Goal: Task Accomplishment & Management: Complete application form

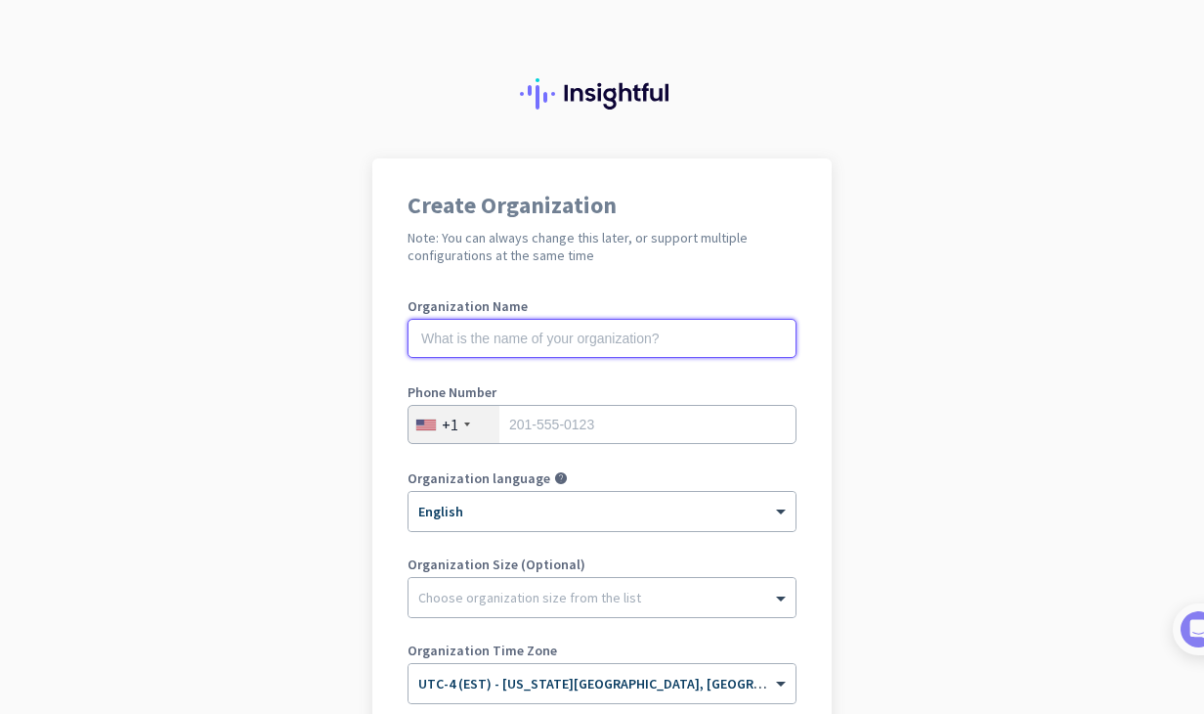
click at [651, 338] on input "text" at bounding box center [602, 338] width 389 height 39
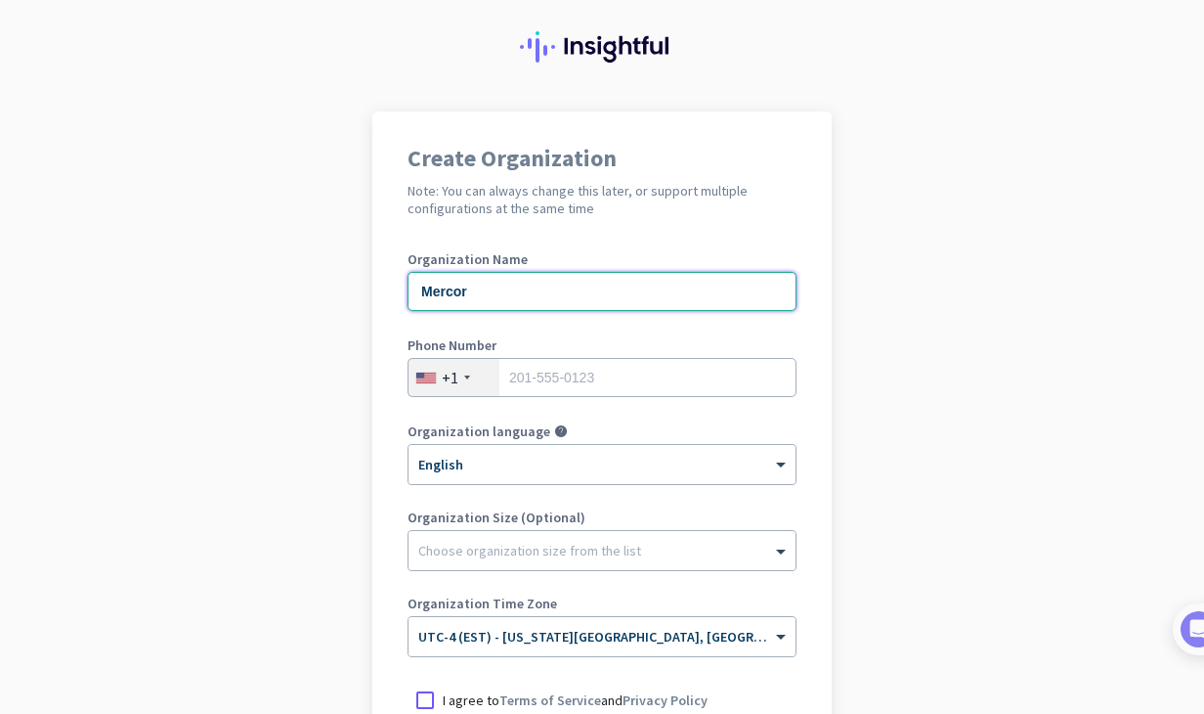
scroll to position [291, 0]
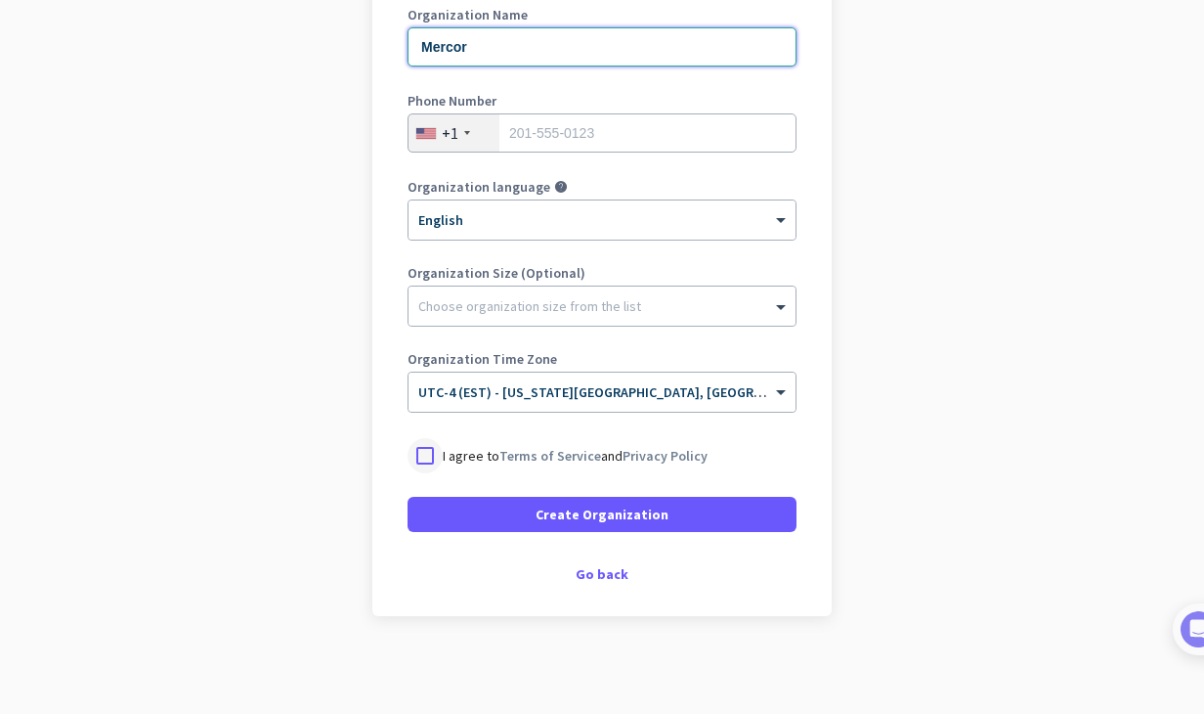
type input "Mercor"
click at [424, 460] on div at bounding box center [425, 455] width 35 height 35
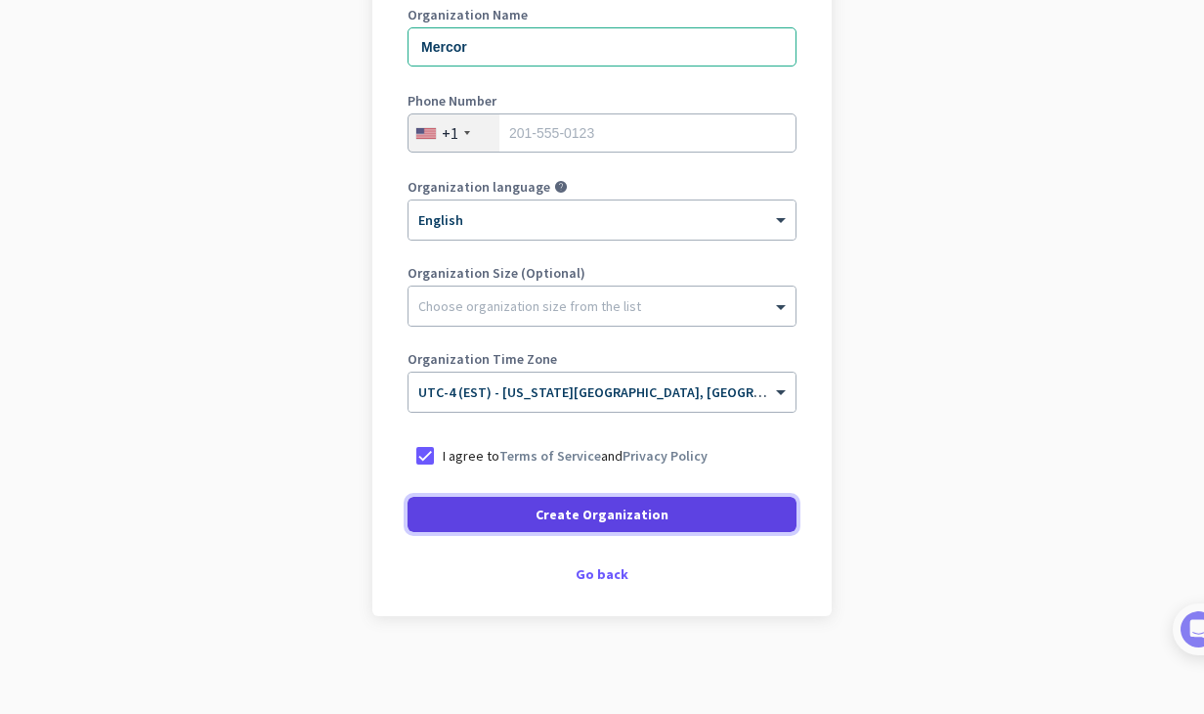
click at [499, 529] on span at bounding box center [602, 514] width 389 height 47
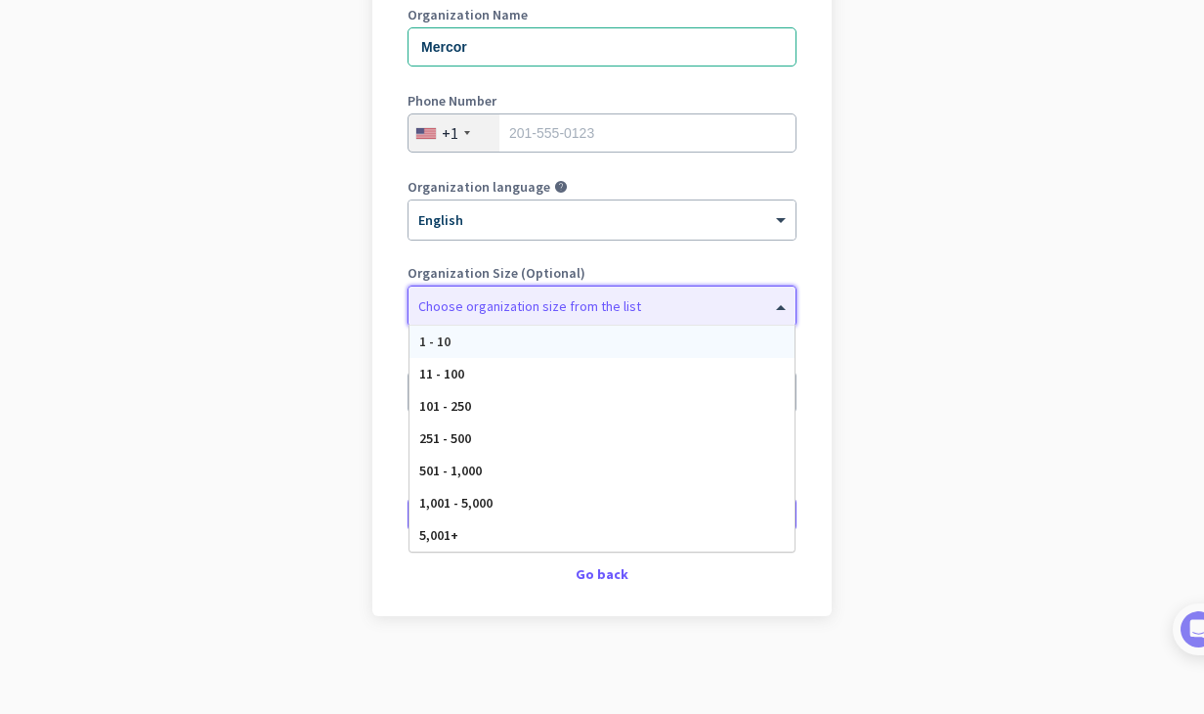
click at [532, 302] on div at bounding box center [602, 301] width 387 height 20
click at [509, 338] on div "1 - 10" at bounding box center [602, 342] width 385 height 32
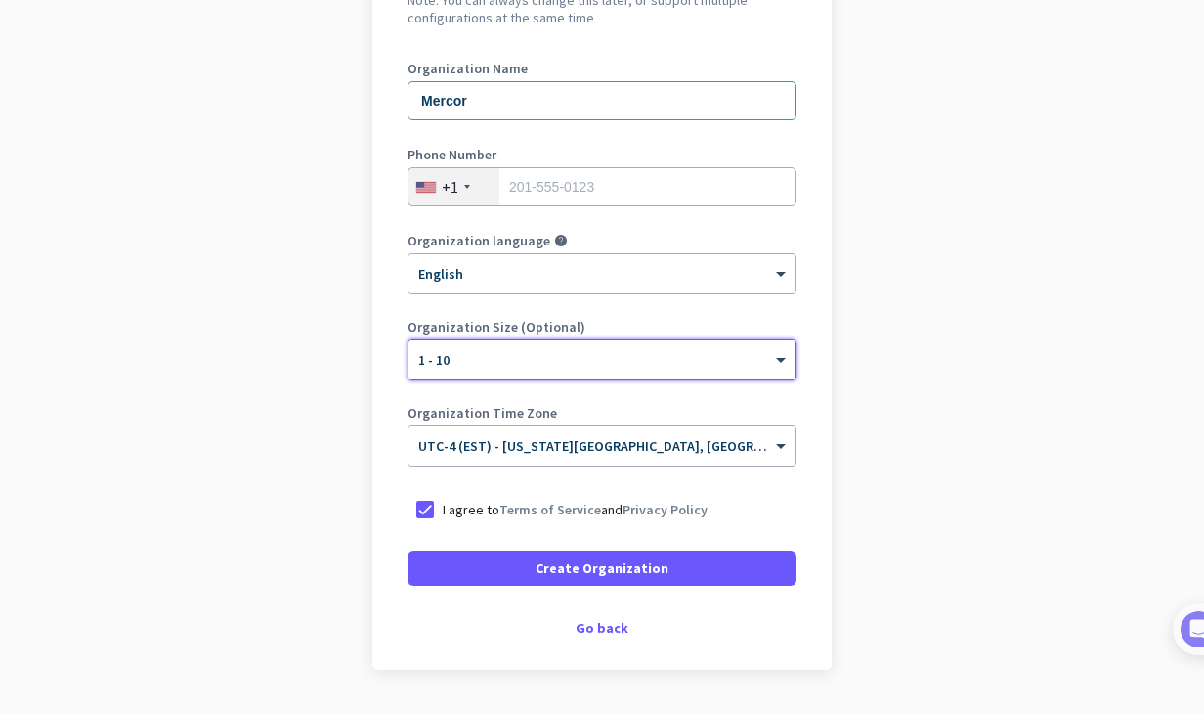
scroll to position [237, 0]
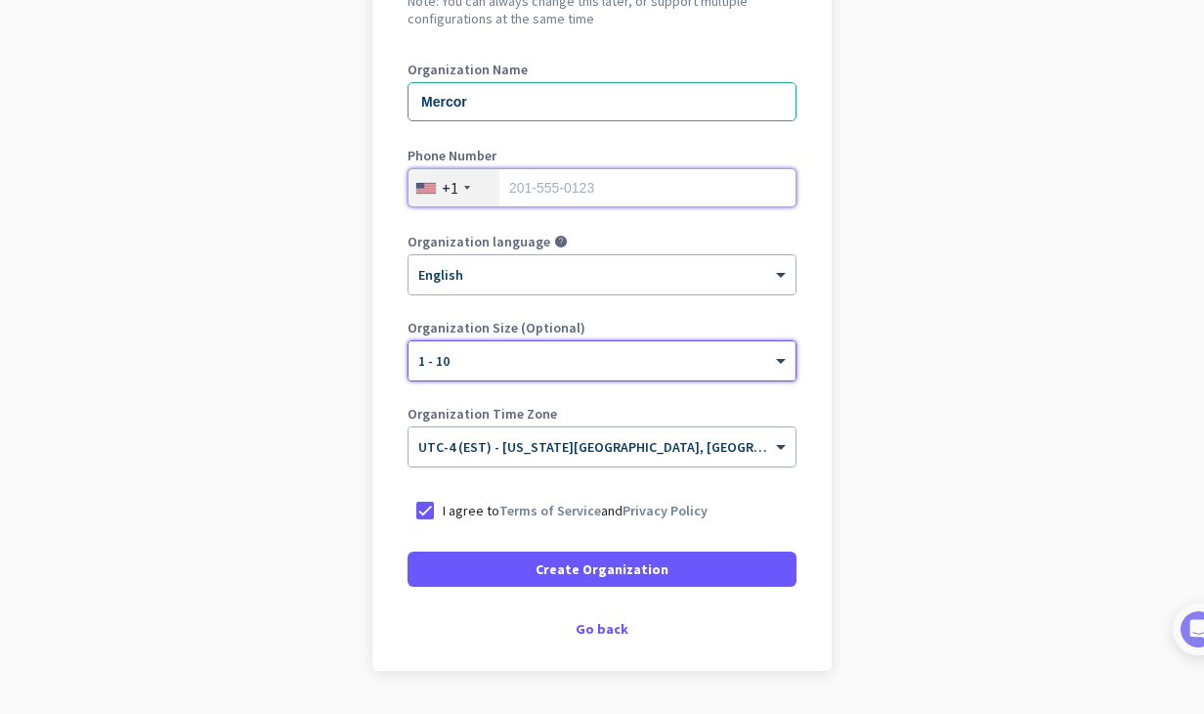
click at [634, 180] on input "tel" at bounding box center [602, 187] width 389 height 39
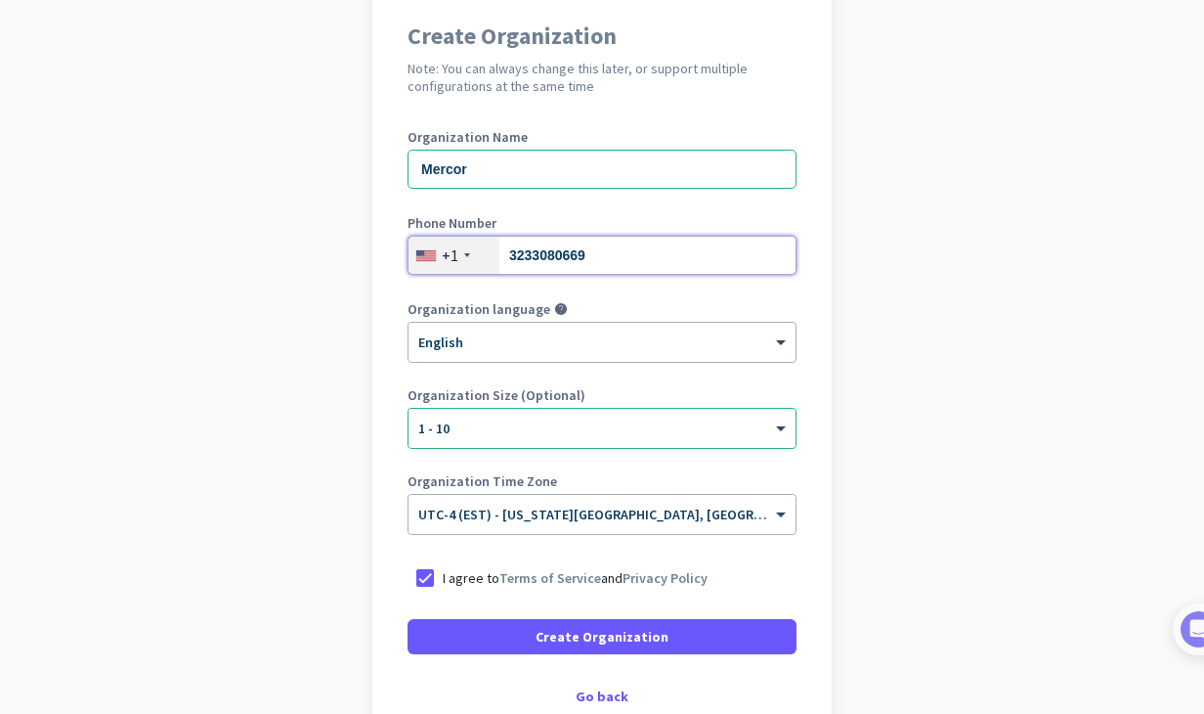
scroll to position [291, 0]
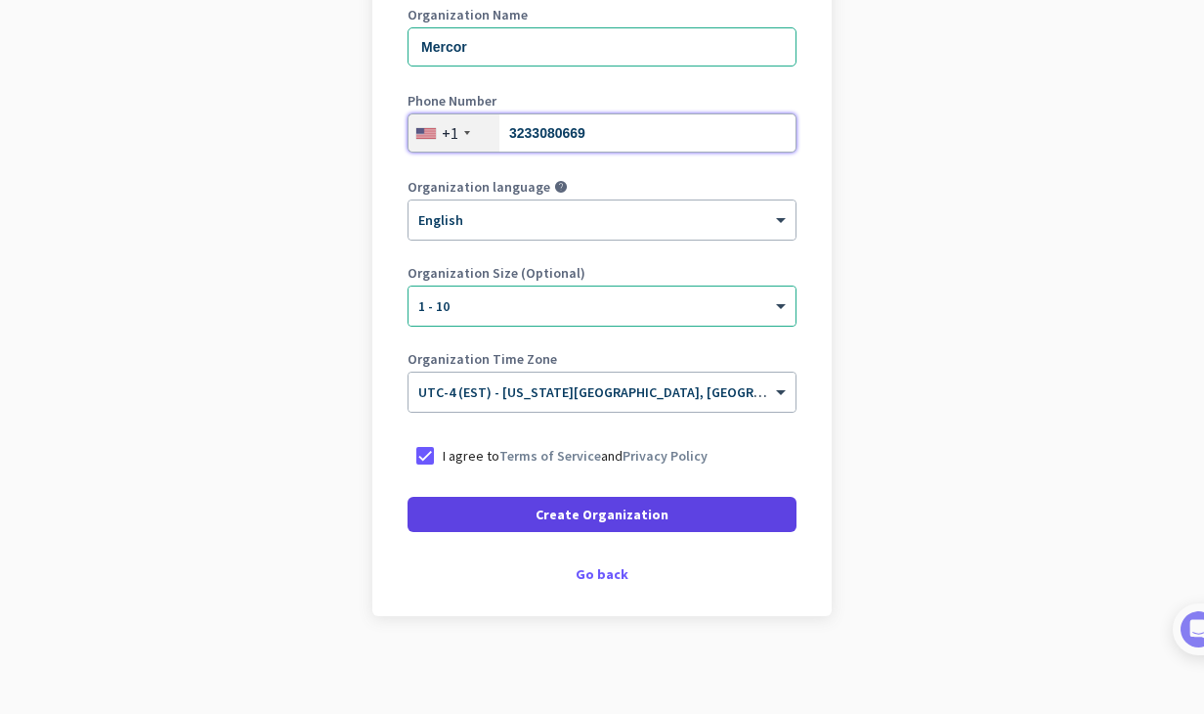
type input "3233080669"
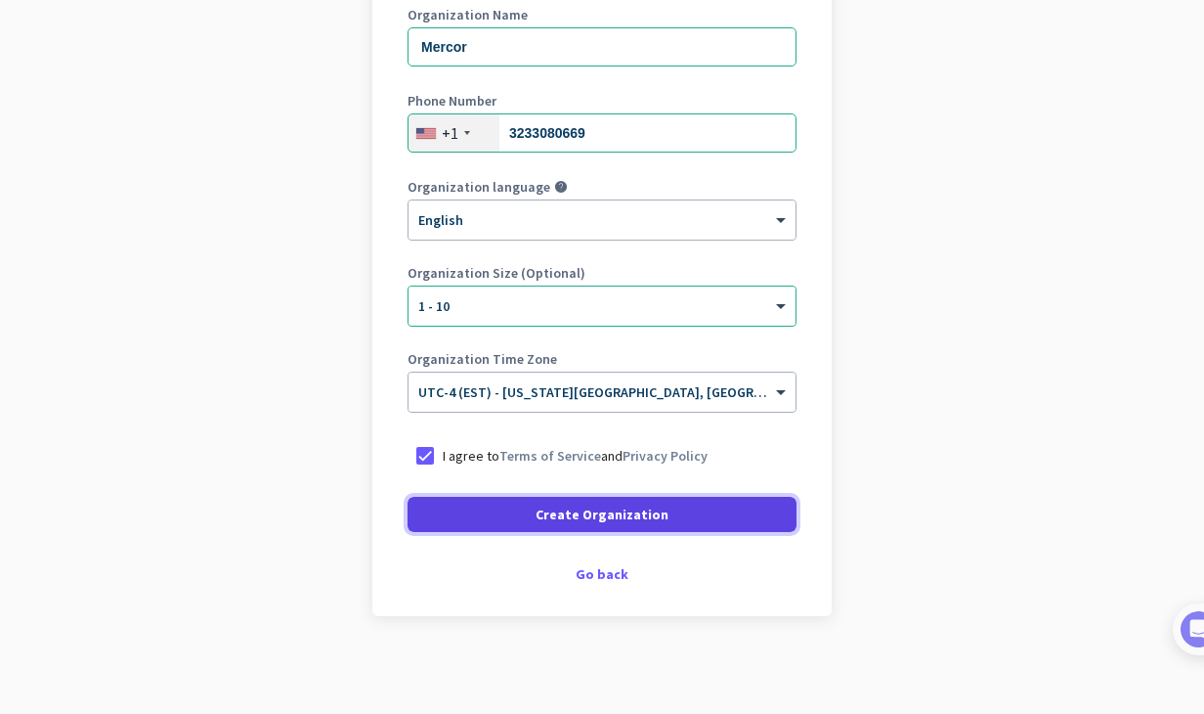
click at [616, 512] on span "Create Organization" at bounding box center [602, 514] width 133 height 20
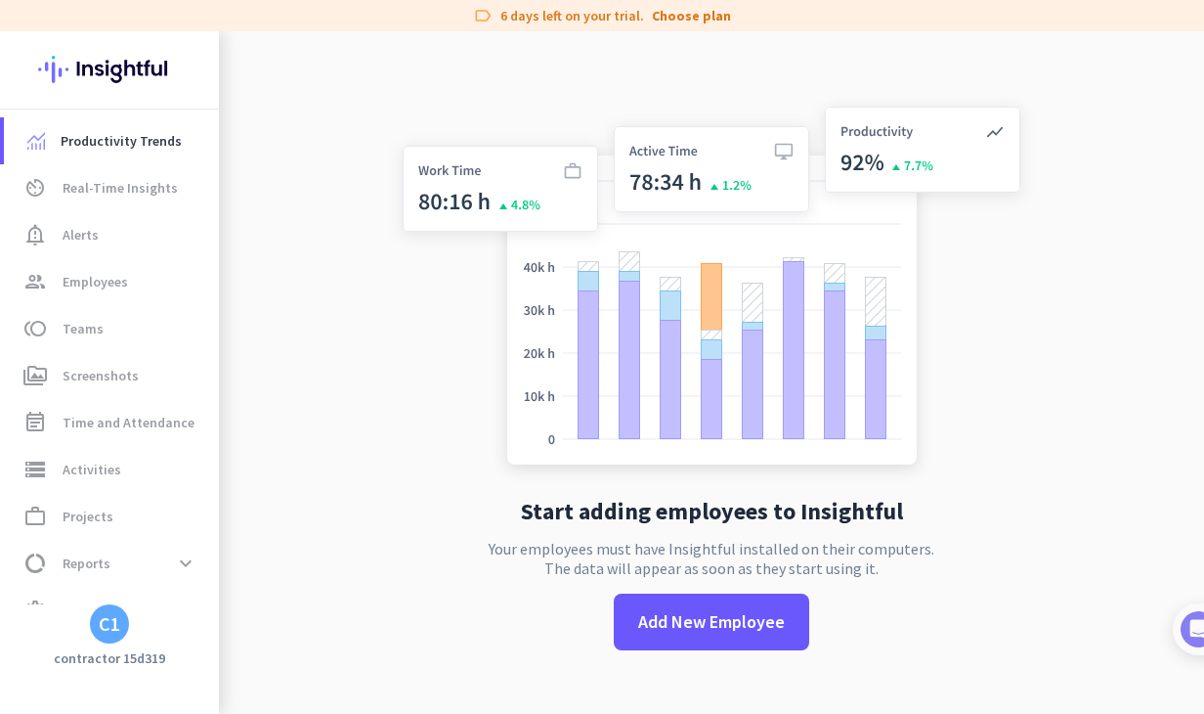
scroll to position [31, 0]
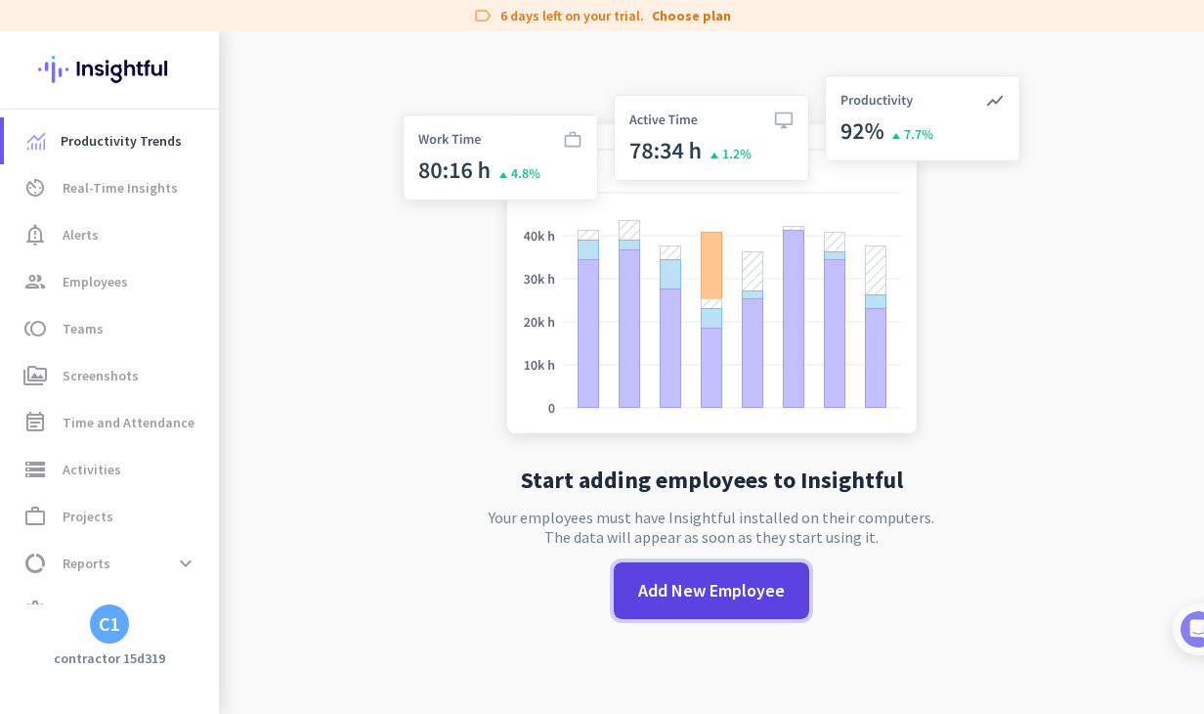
click at [665, 586] on span "Add New Employee" at bounding box center [711, 590] width 147 height 25
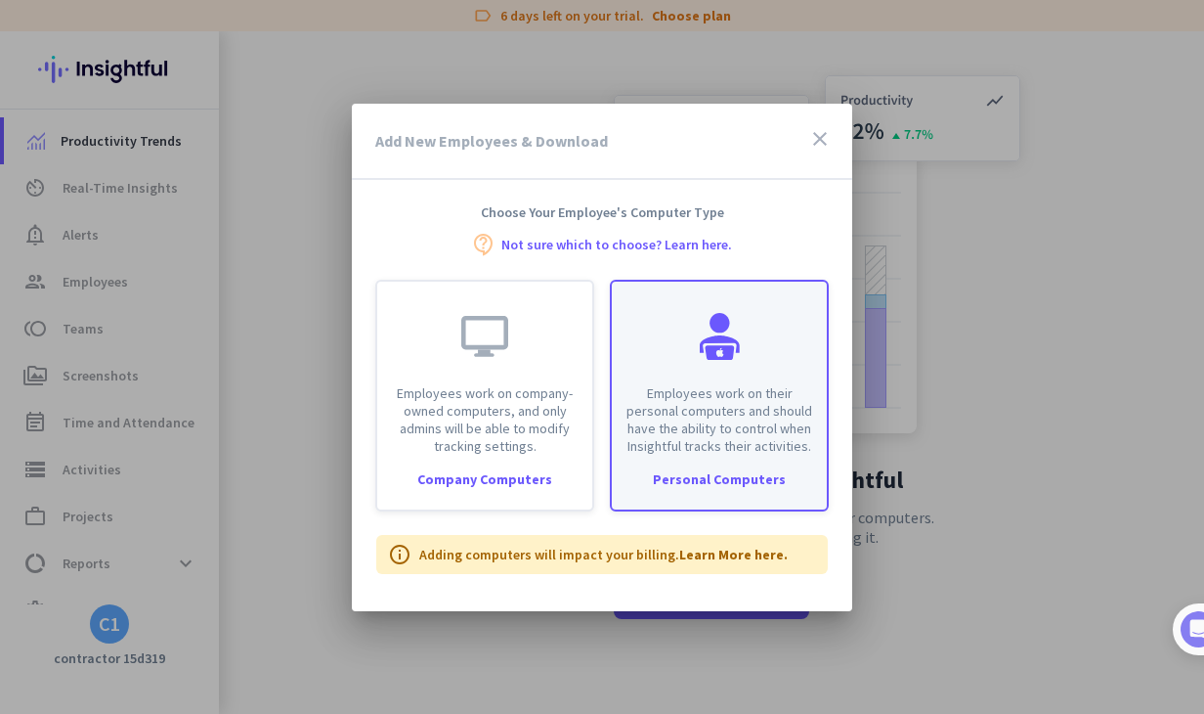
click at [685, 478] on div "Personal Computers" at bounding box center [719, 479] width 215 height 14
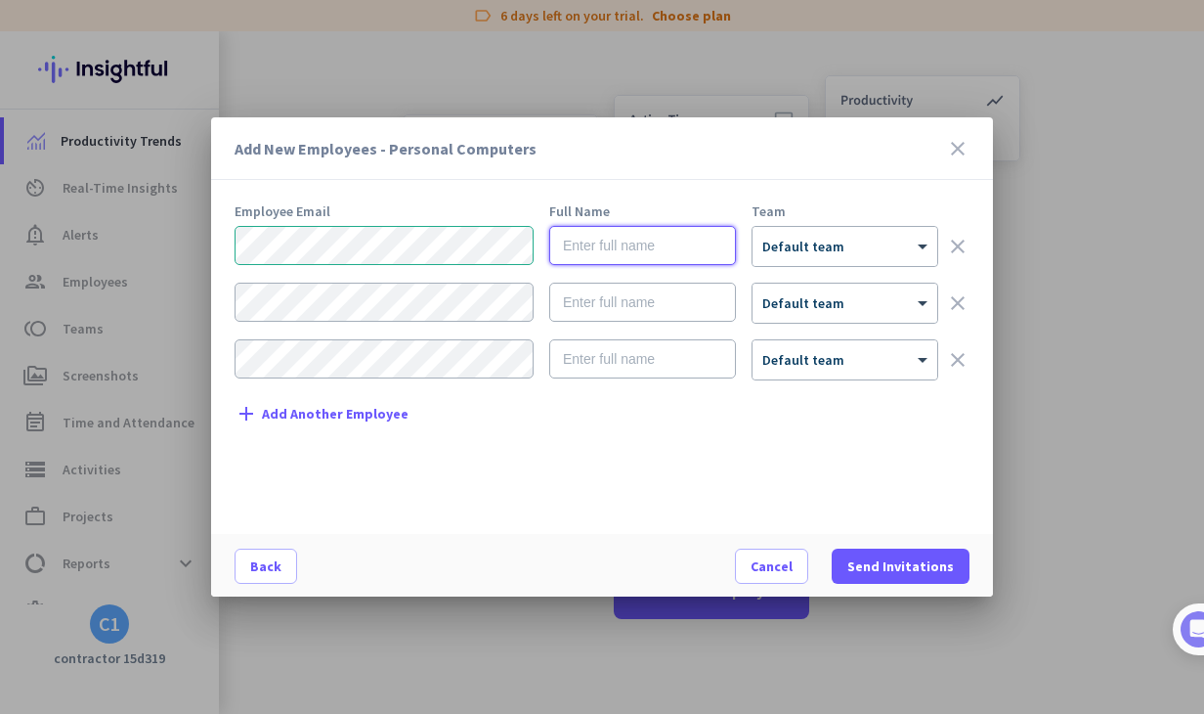
click at [599, 249] on input "text" at bounding box center [642, 245] width 187 height 39
type input "[PERSON_NAME]"
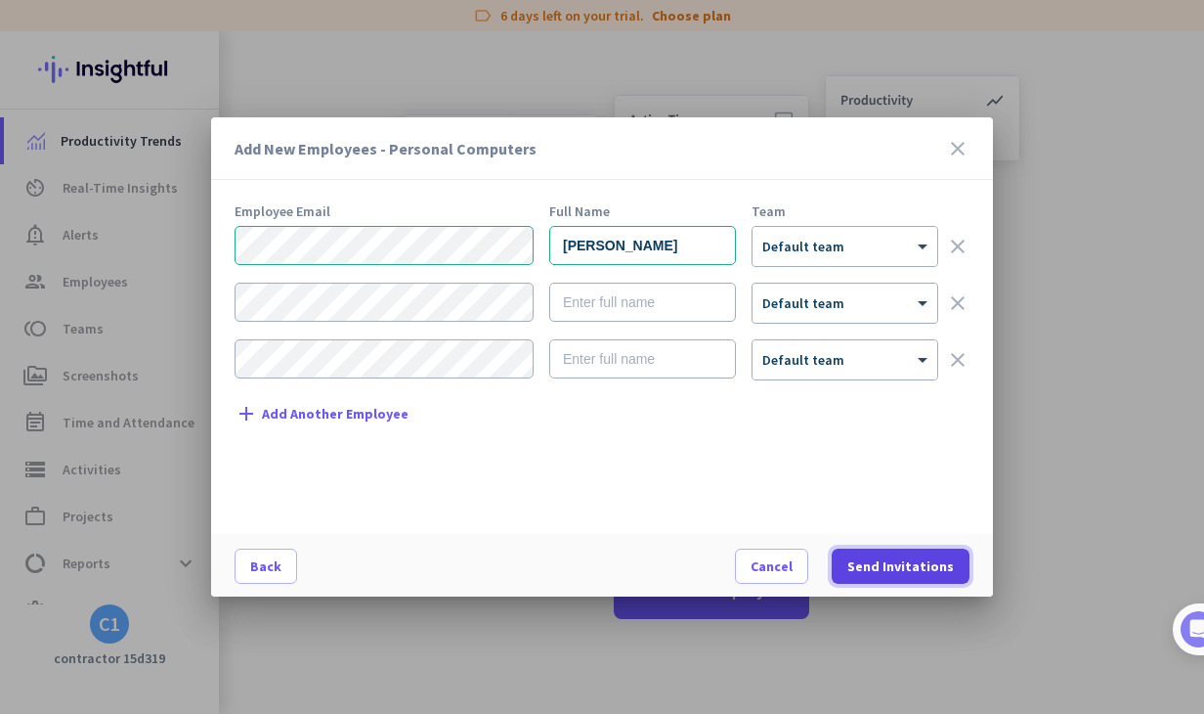
click at [893, 560] on span "Send Invitations" at bounding box center [901, 566] width 107 height 20
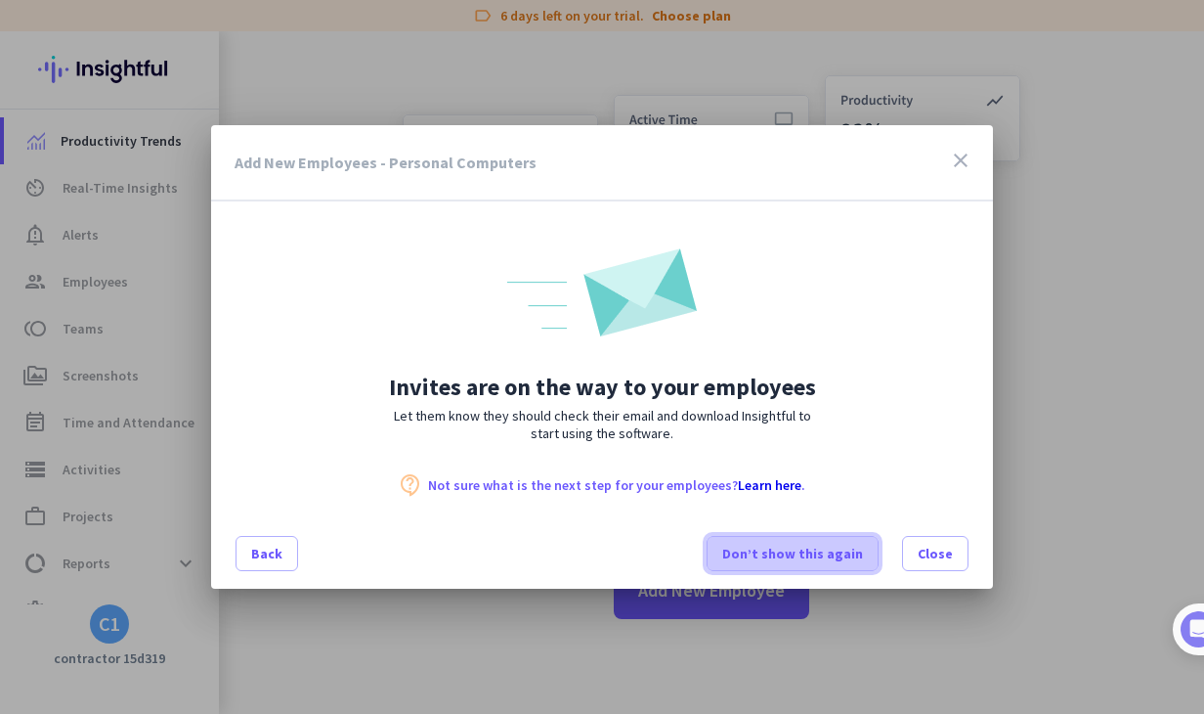
click at [809, 554] on span "Don’t show this again" at bounding box center [792, 554] width 141 height 20
